Goal: Information Seeking & Learning: Learn about a topic

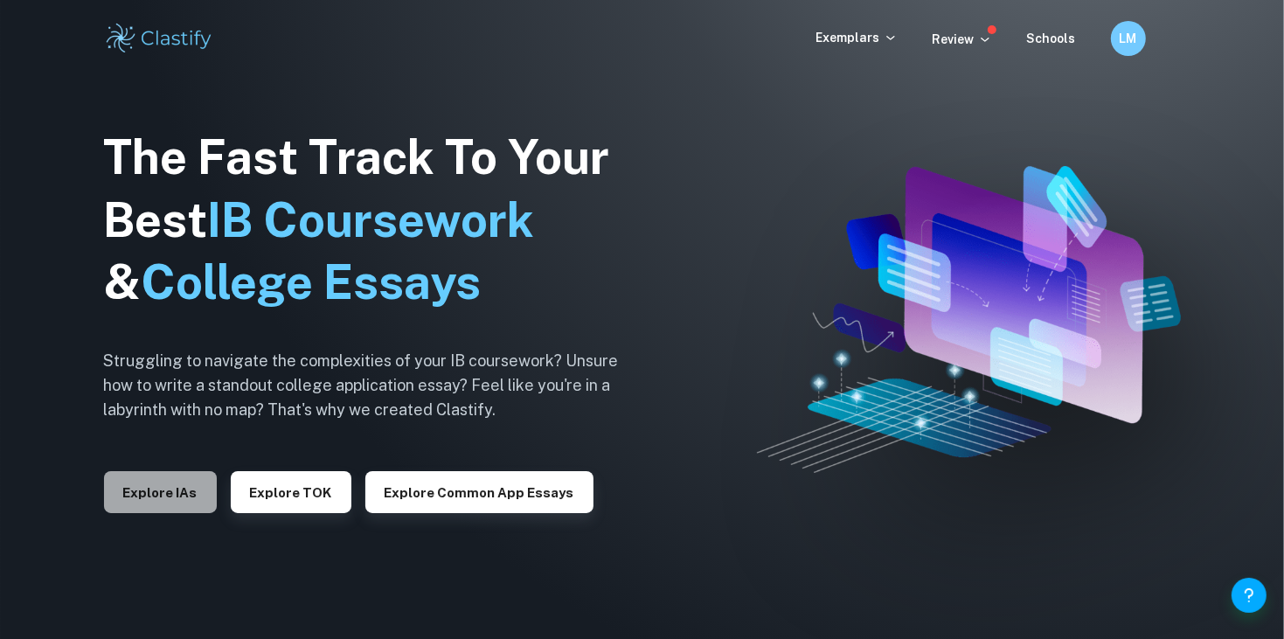
click at [172, 485] on button "Explore IAs" at bounding box center [160, 492] width 113 height 42
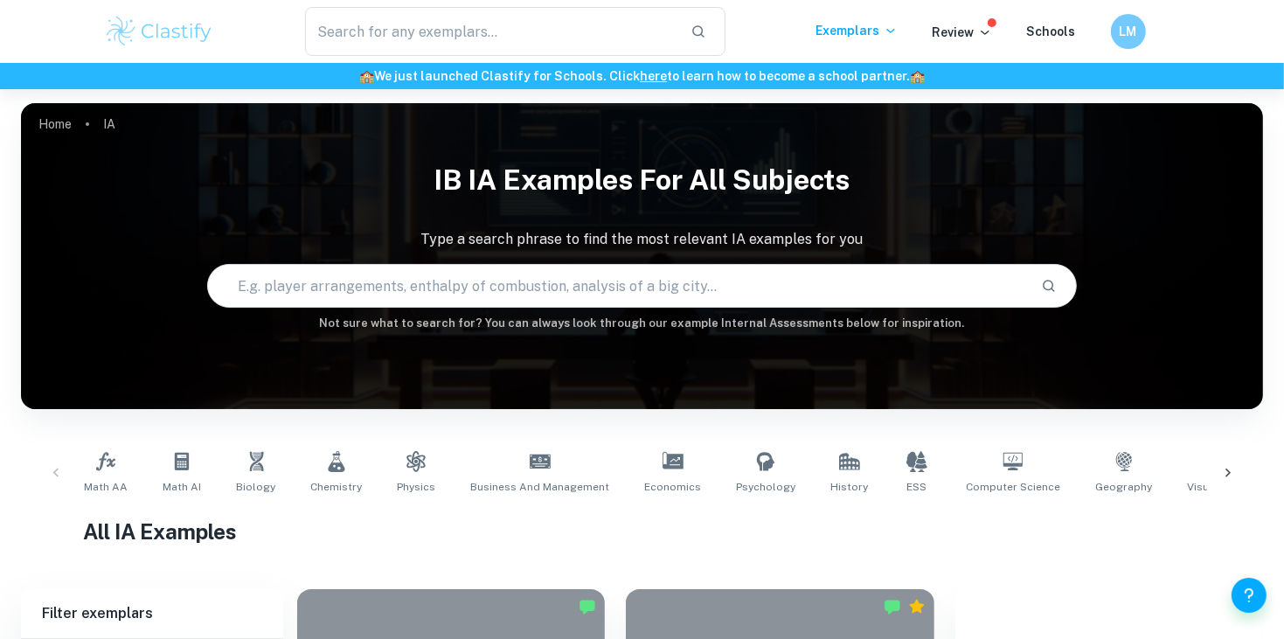
scroll to position [0, 1223]
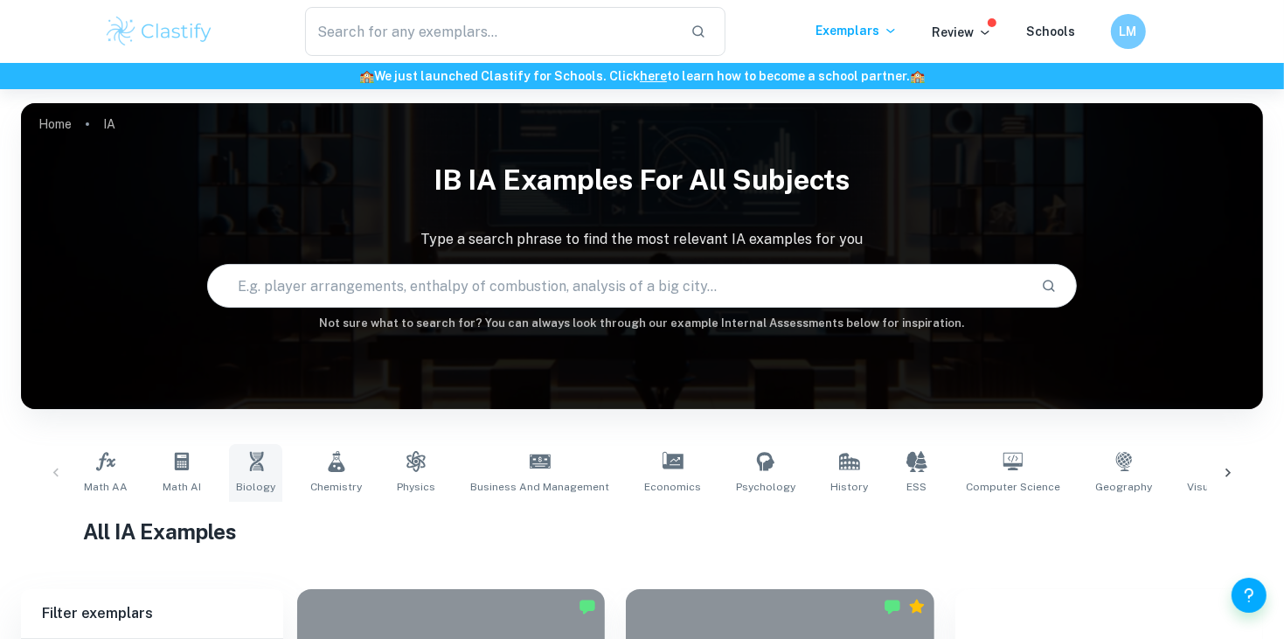
click at [239, 469] on link "Biology" at bounding box center [255, 473] width 53 height 58
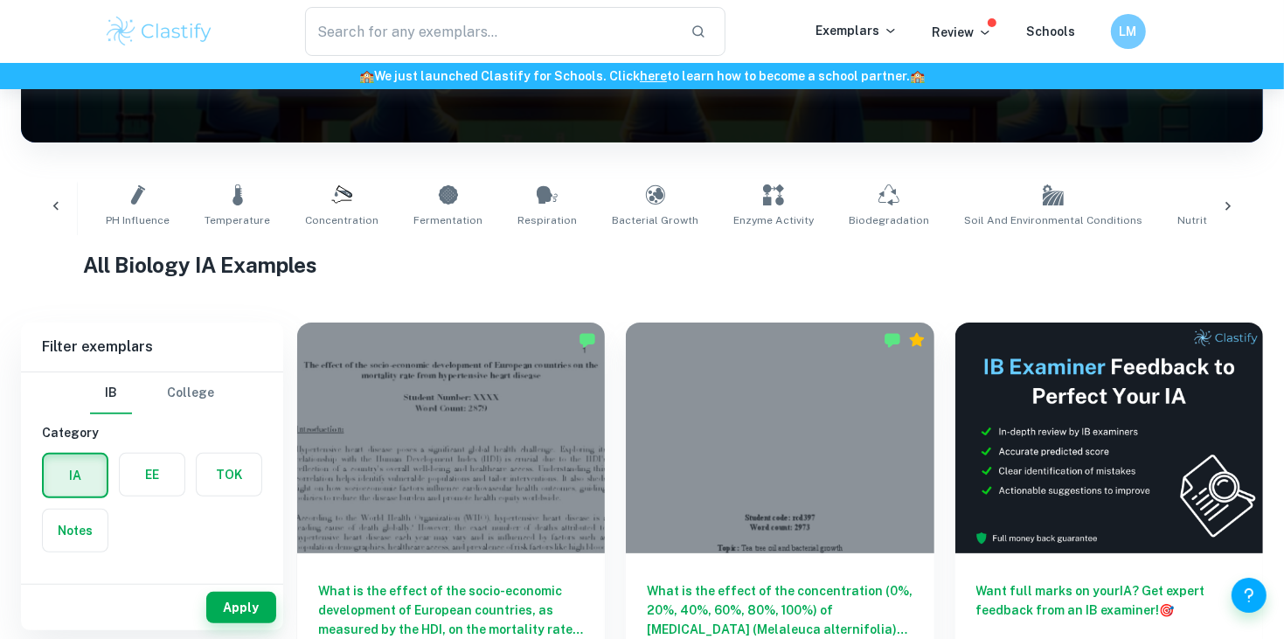
scroll to position [0, 83]
click at [521, 212] on span "Respiration" at bounding box center [545, 220] width 59 height 16
type input "Respiration"
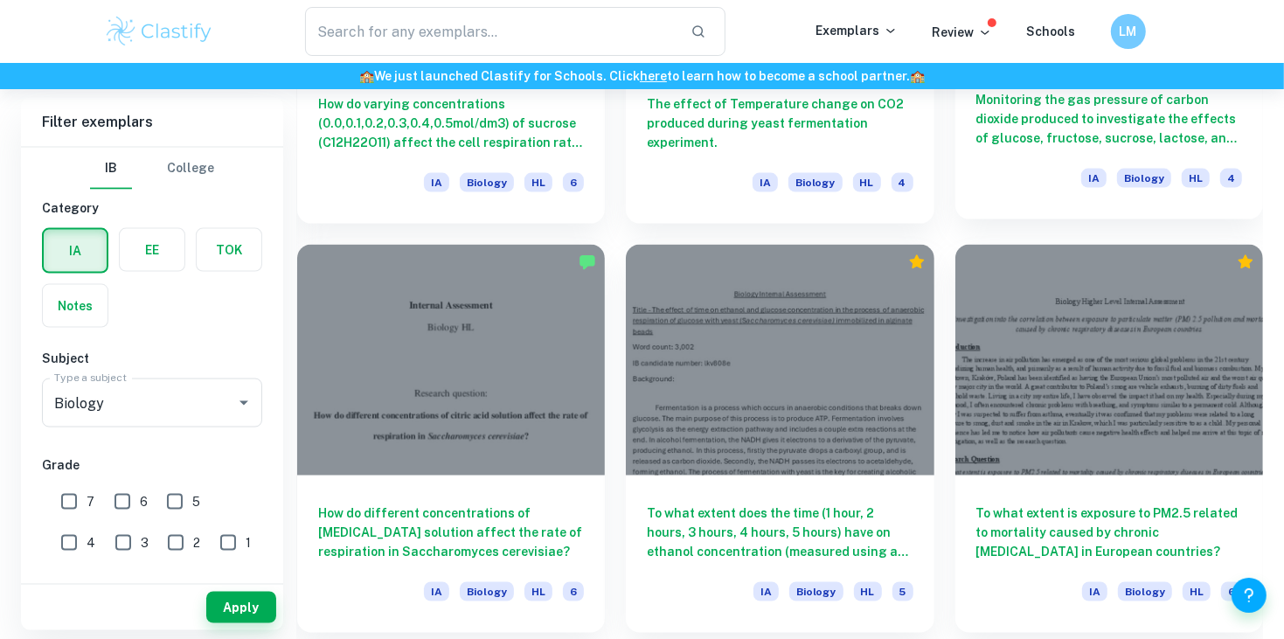
scroll to position [1998, 0]
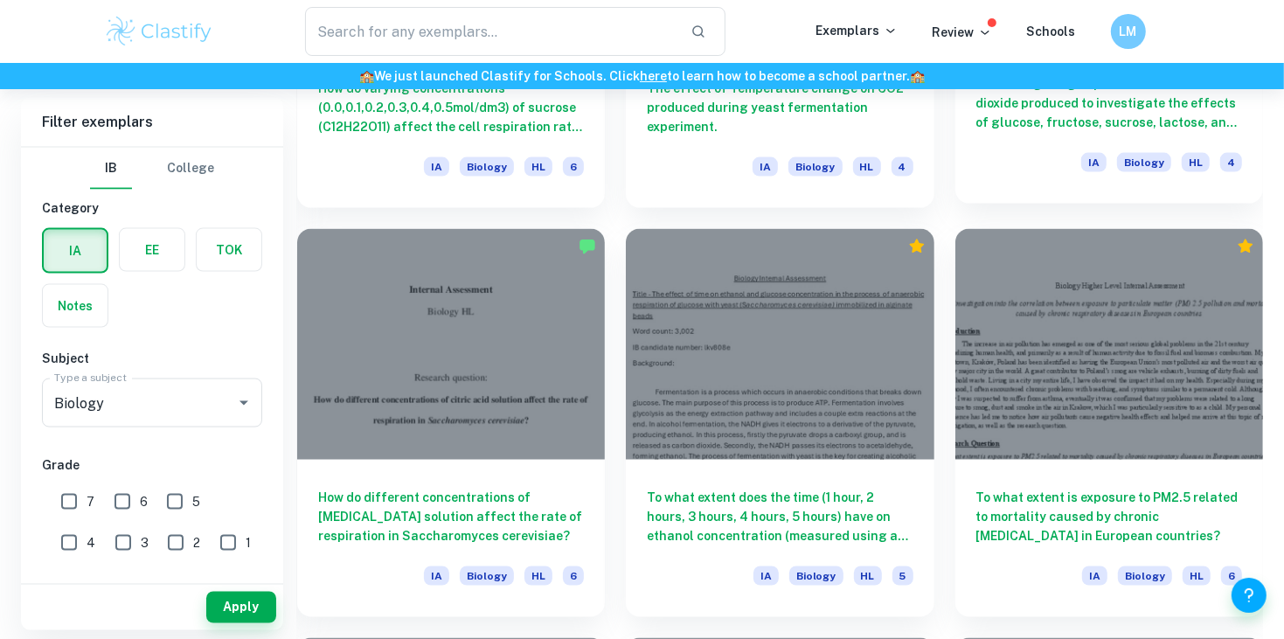
click at [1147, 171] on div "IA Biology HL 4" at bounding box center [1161, 168] width 161 height 30
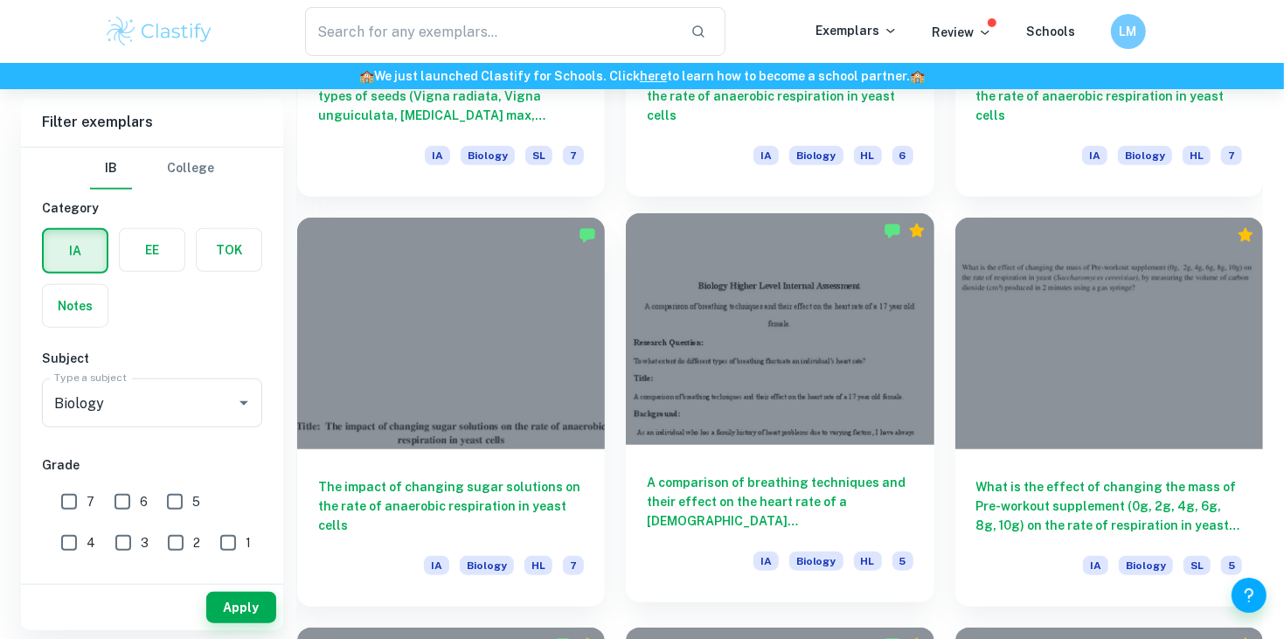
scroll to position [1196, 0]
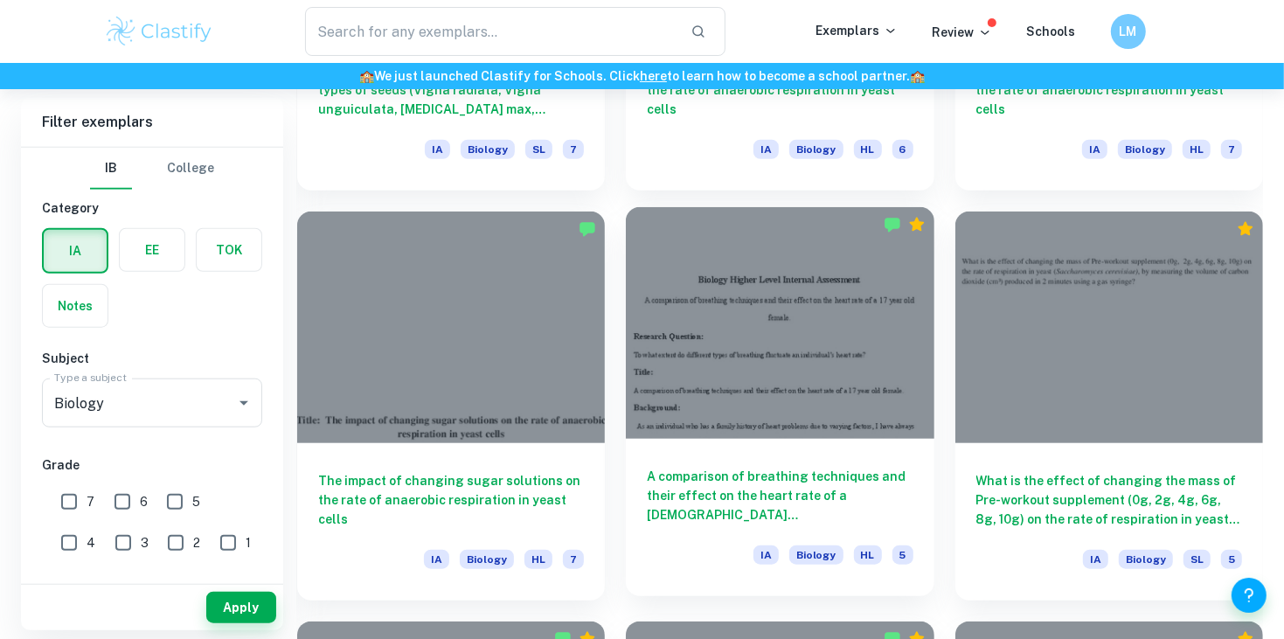
click at [750, 347] on div at bounding box center [780, 322] width 308 height 231
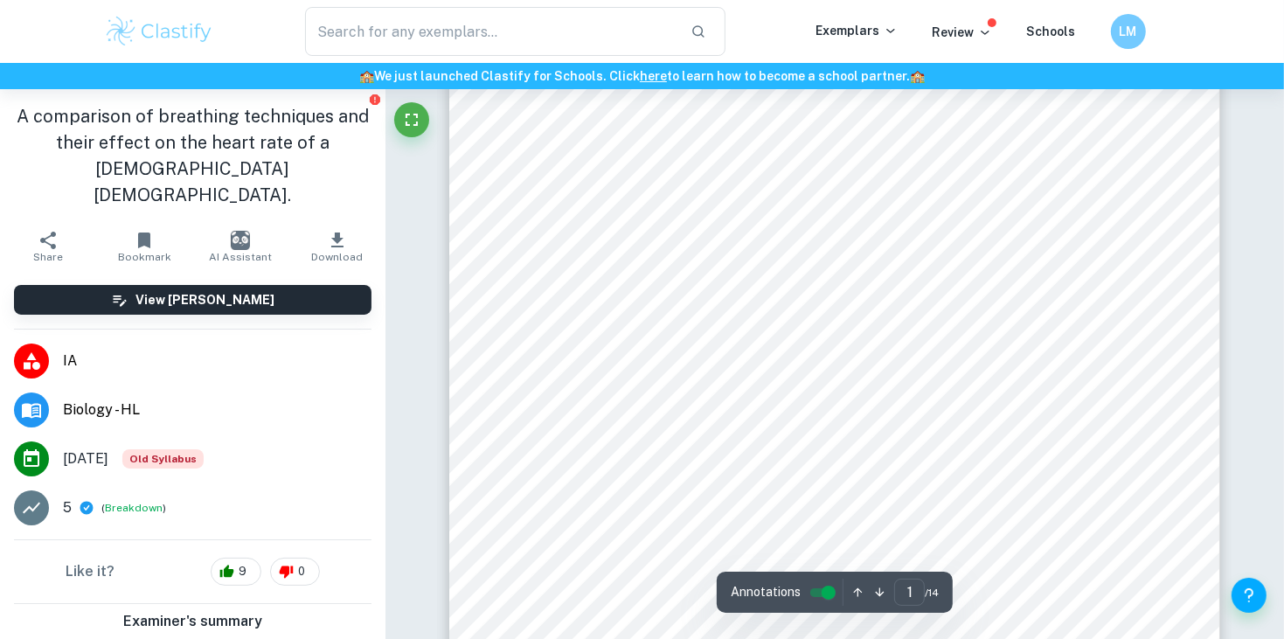
scroll to position [119, 0]
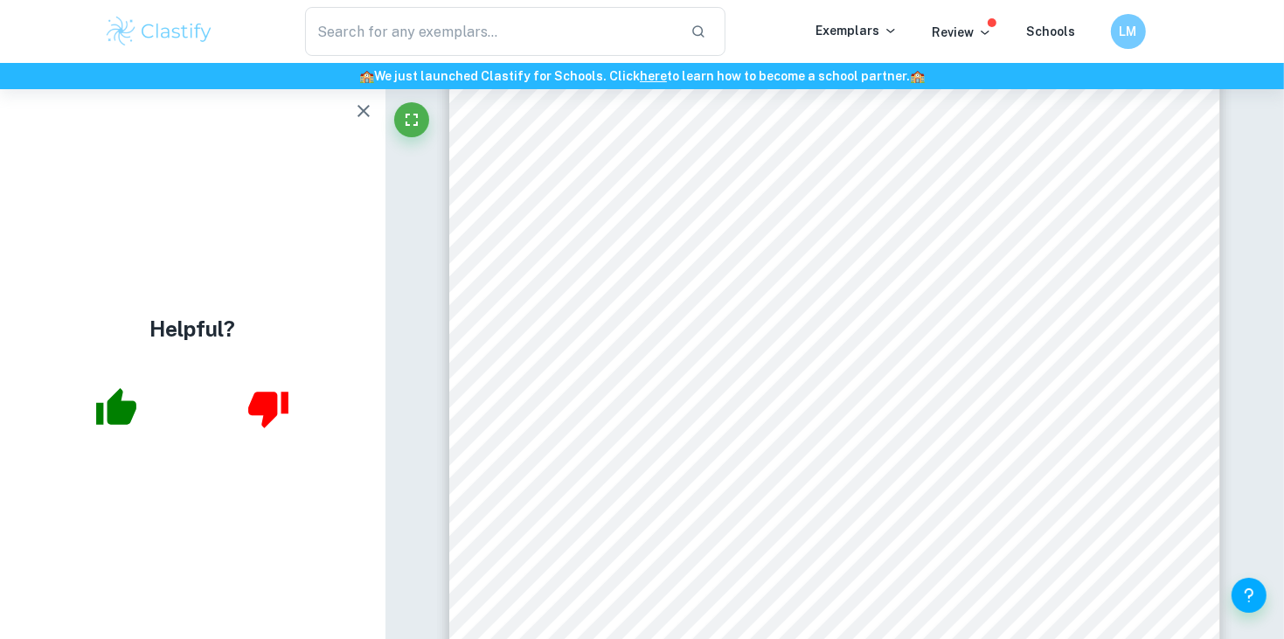
click at [796, 335] on div "Biology Higher Level Internal Assessment A comparison of breathing techniques a…" at bounding box center [834, 532] width 770 height 1088
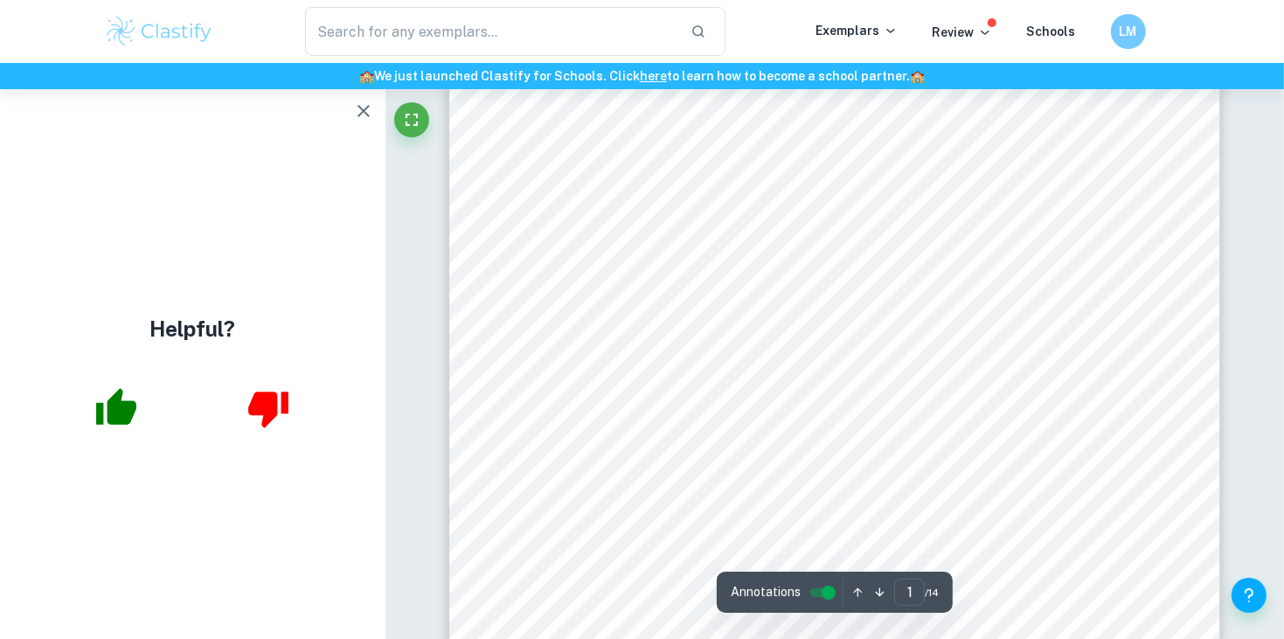
click at [826, 170] on span "A comparison of breathing techniques and their effect on the heart rate of a [D…" at bounding box center [877, 174] width 626 height 16
click at [872, 228] on div "Biology Higher Level Internal Assessment A comparison of breathing techniques a…" at bounding box center [834, 532] width 770 height 1088
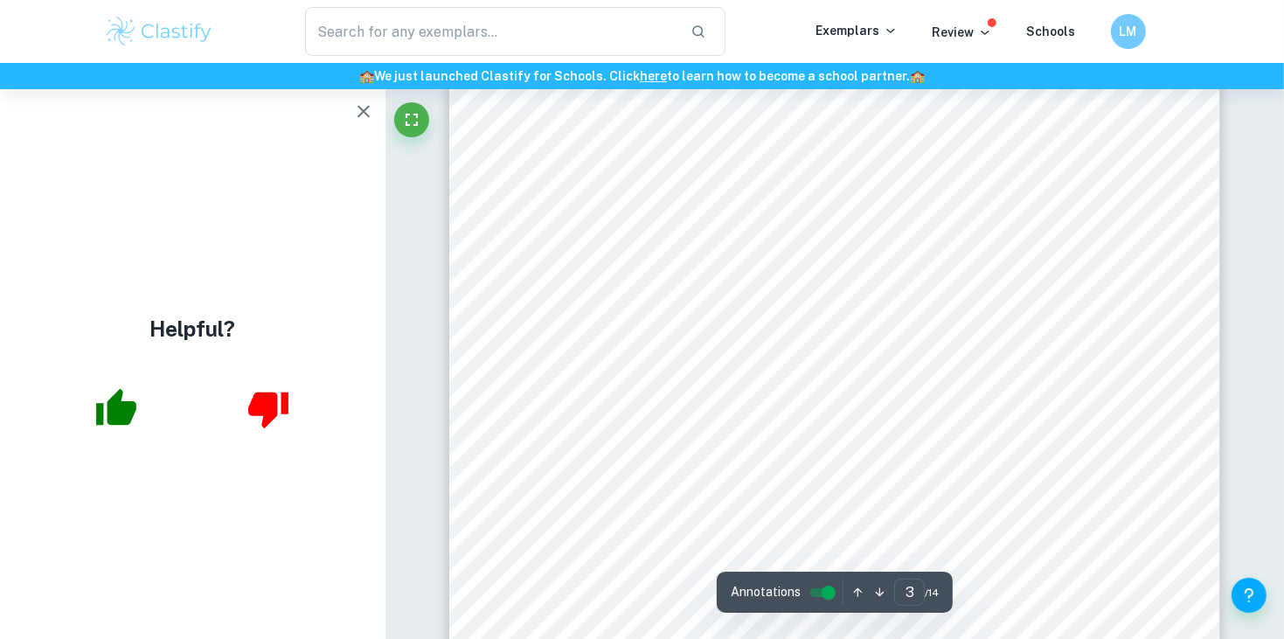
type input "4"
